Goal: Find specific page/section: Locate item on page

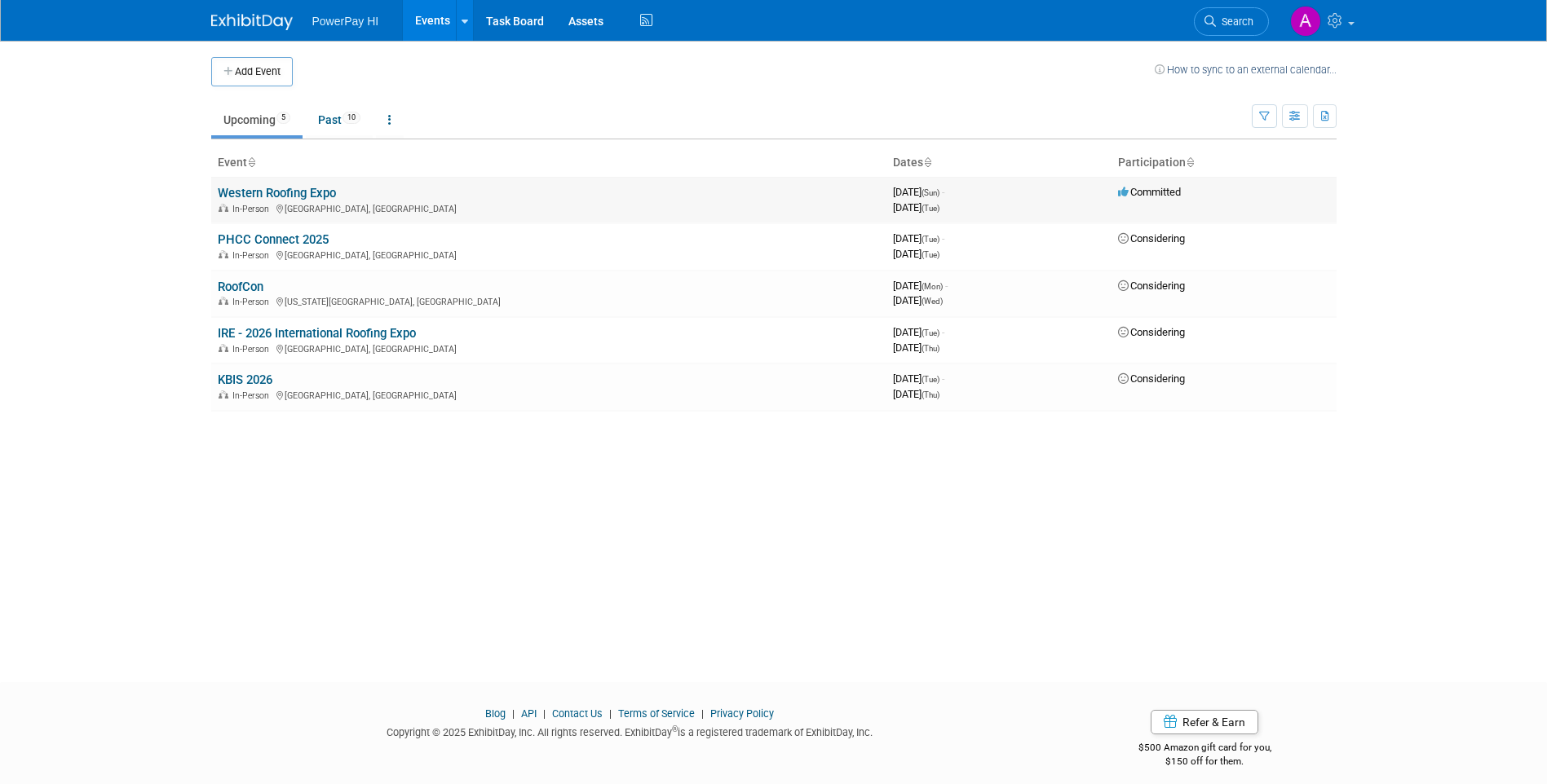
click at [287, 196] on link "Western Roofing Expo" at bounding box center [277, 193] width 118 height 15
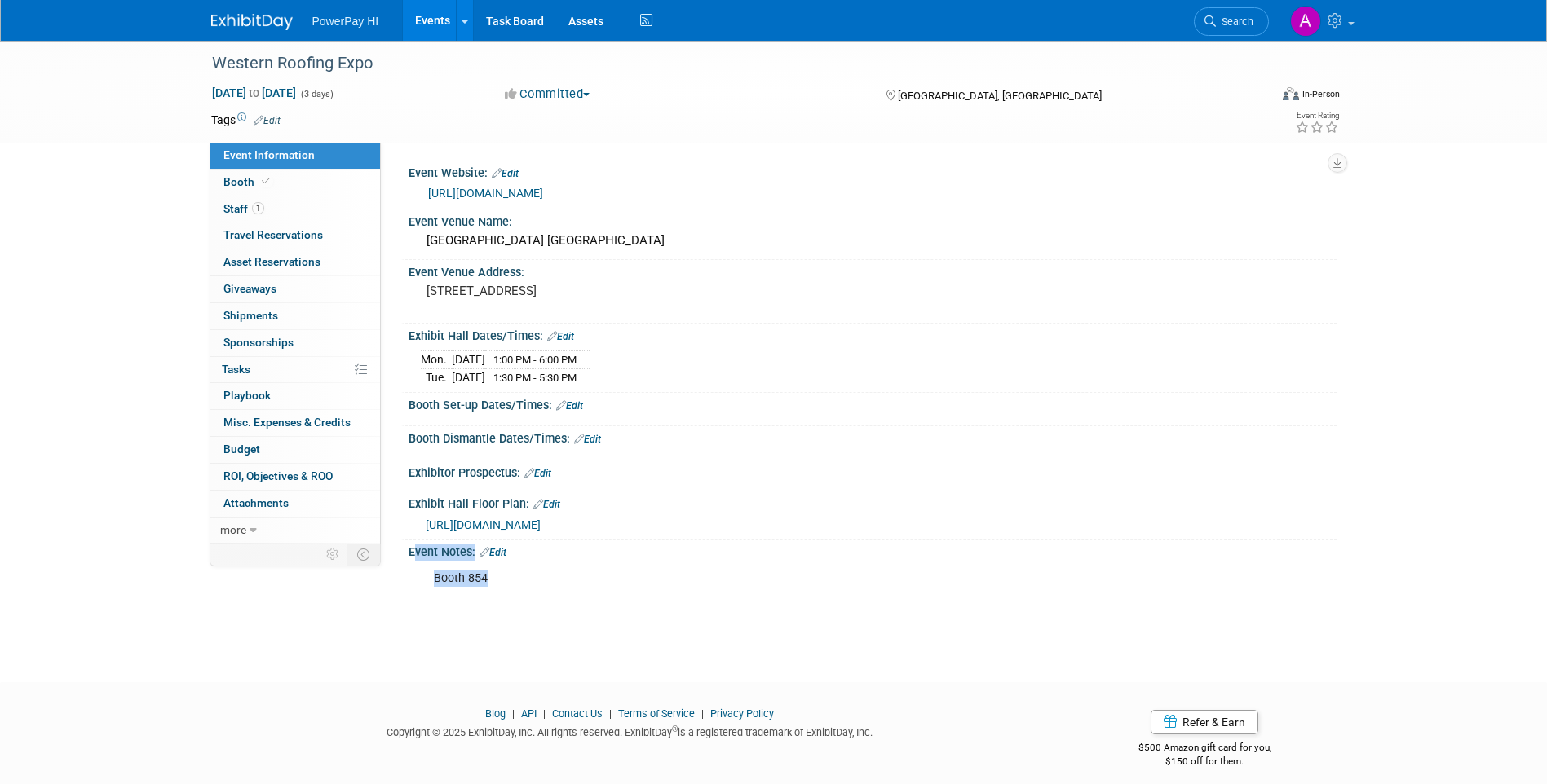
drag, startPoint x: 466, startPoint y: 581, endPoint x: 402, endPoint y: 584, distance: 64.1
click at [402, 584] on div "Event Notes: Edit Booth 854 X" at bounding box center [869, 571] width 935 height 62
drag, startPoint x: 402, startPoint y: 584, endPoint x: 448, endPoint y: 585, distance: 46.0
click at [448, 585] on div "Booth 854" at bounding box center [789, 579] width 735 height 33
click at [441, 583] on div "Booth 854" at bounding box center [789, 579] width 735 height 33
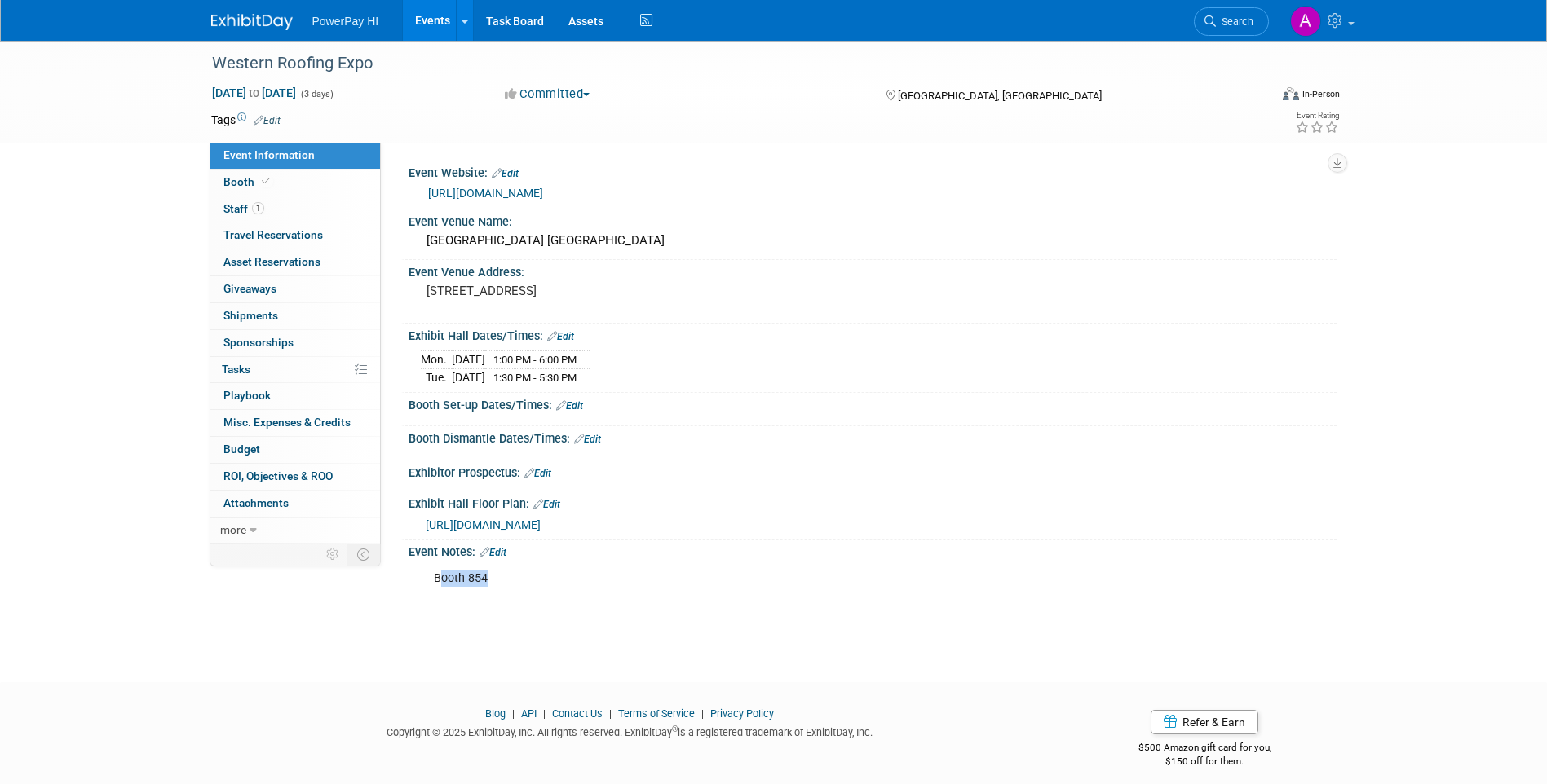
drag, startPoint x: 438, startPoint y: 581, endPoint x: 539, endPoint y: 583, distance: 101.0
click at [539, 583] on div "Booth 854" at bounding box center [789, 579] width 735 height 33
drag, startPoint x: 539, startPoint y: 583, endPoint x: 486, endPoint y: 576, distance: 53.5
click at [486, 576] on div "Booth 854" at bounding box center [789, 579] width 735 height 33
drag, startPoint x: 488, startPoint y: 575, endPoint x: 407, endPoint y: 590, distance: 82.4
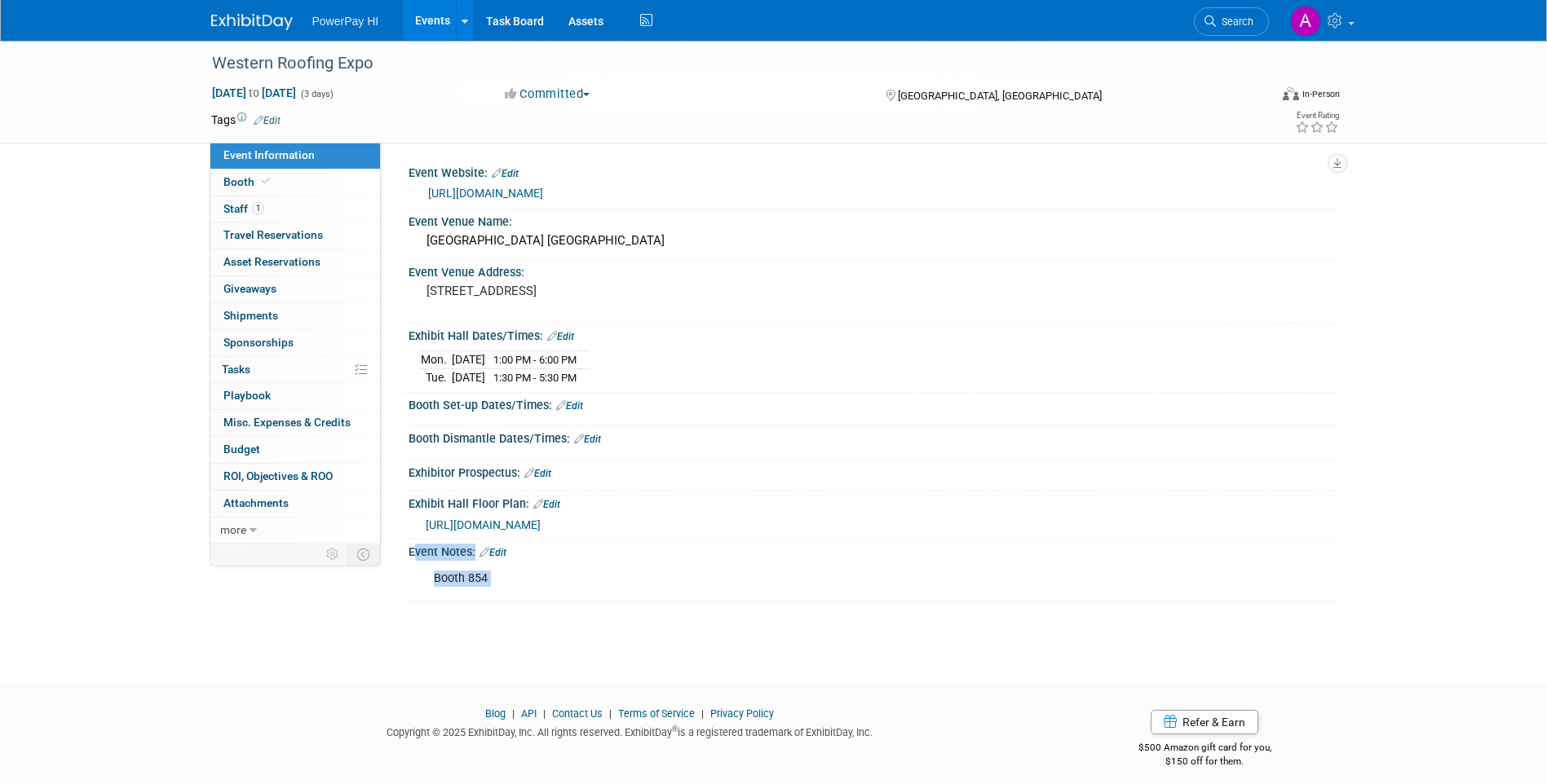
click at [407, 590] on div "Event Notes: Edit Booth 854 X" at bounding box center [869, 571] width 935 height 62
drag, startPoint x: 407, startPoint y: 590, endPoint x: 514, endPoint y: 584, distance: 107.2
click at [514, 584] on div "Booth 854" at bounding box center [789, 579] width 735 height 33
